Goal: Transaction & Acquisition: Book appointment/travel/reservation

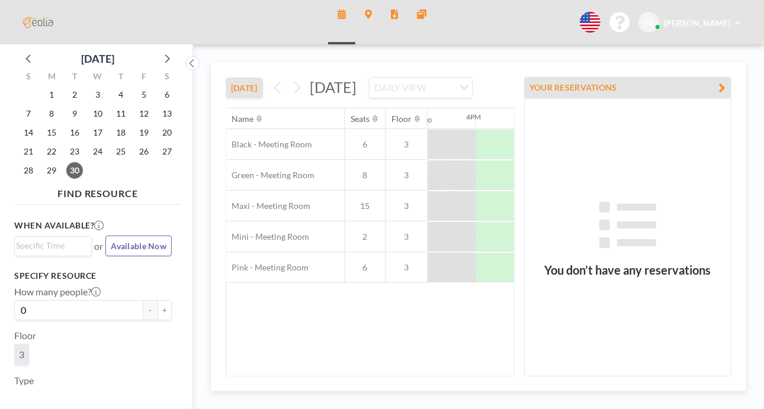
scroll to position [0, 1469]
click at [722, 88] on icon "button" at bounding box center [722, 88] width 7 height 14
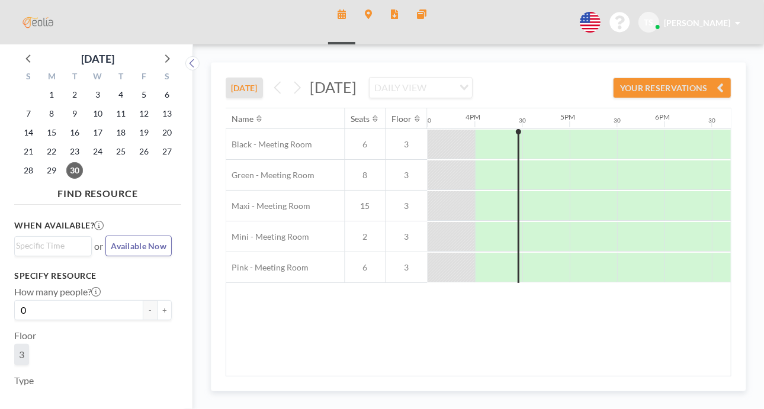
click at [586, 24] on icon at bounding box center [590, 22] width 21 height 21
click at [588, 25] on icon at bounding box center [590, 22] width 21 height 21
click at [507, 62] on div "[DATE] [DATE] DAILY VIEW Loading... YOUR RESERVATIONS Name Seats Floor 12AM 30 …" at bounding box center [478, 226] width 571 height 365
click at [540, 282] on div at bounding box center [546, 268] width 47 height 30
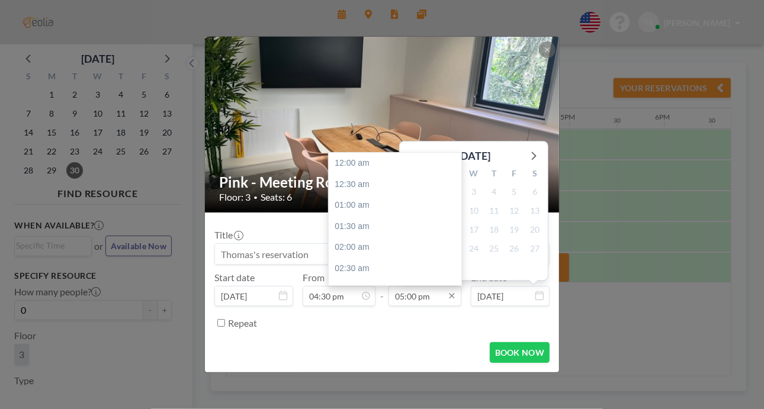
scroll to position [717, 0]
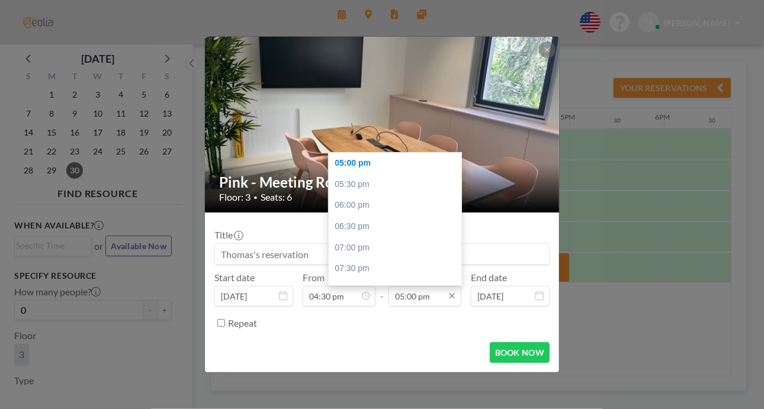
click at [420, 297] on input "05:00 pm" at bounding box center [425, 296] width 73 height 20
click at [361, 206] on div "06:00 pm" at bounding box center [398, 205] width 139 height 21
type input "06:00 pm"
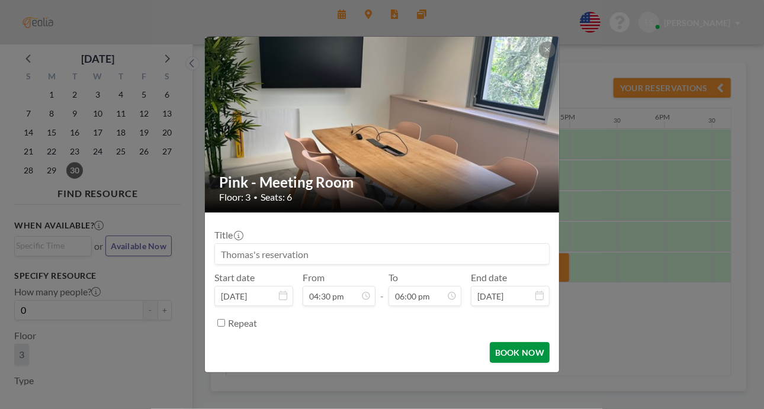
click at [508, 351] on button "BOOK NOW" at bounding box center [520, 352] width 60 height 21
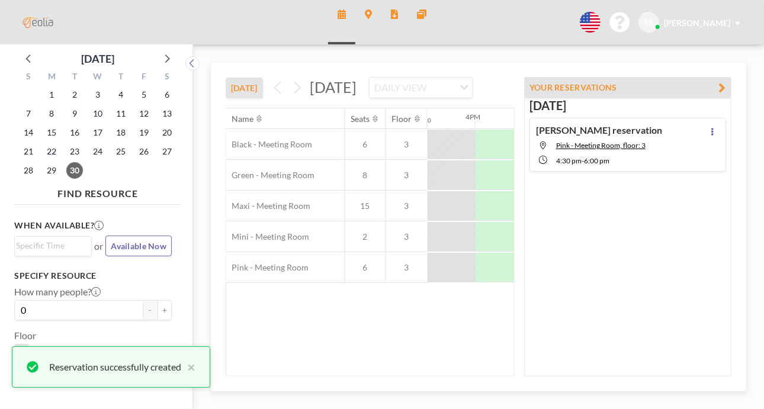
click at [724, 87] on icon "button" at bounding box center [722, 88] width 7 height 14
